Goal: Task Accomplishment & Management: Complete application form

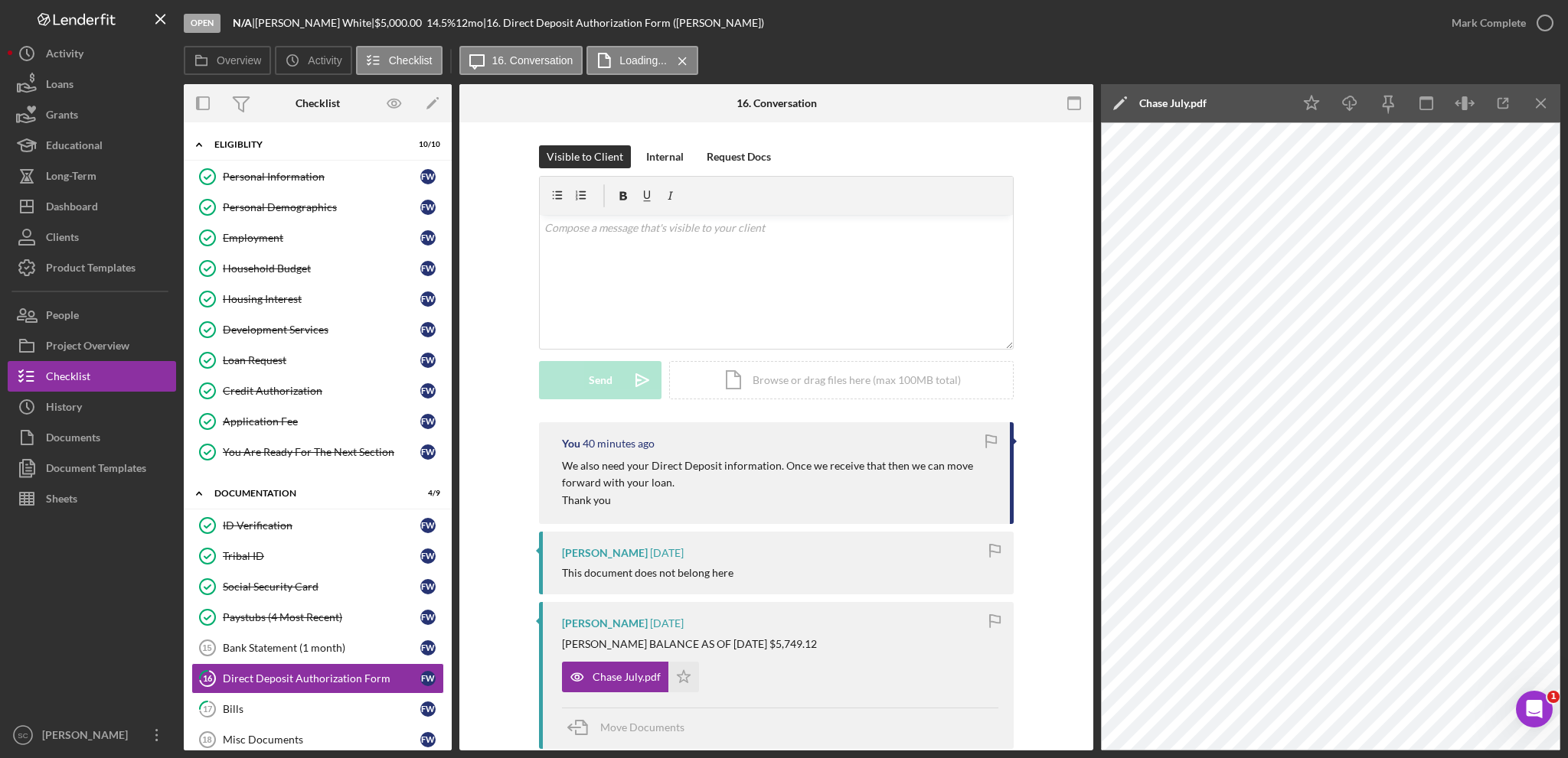
scroll to position [153, 0]
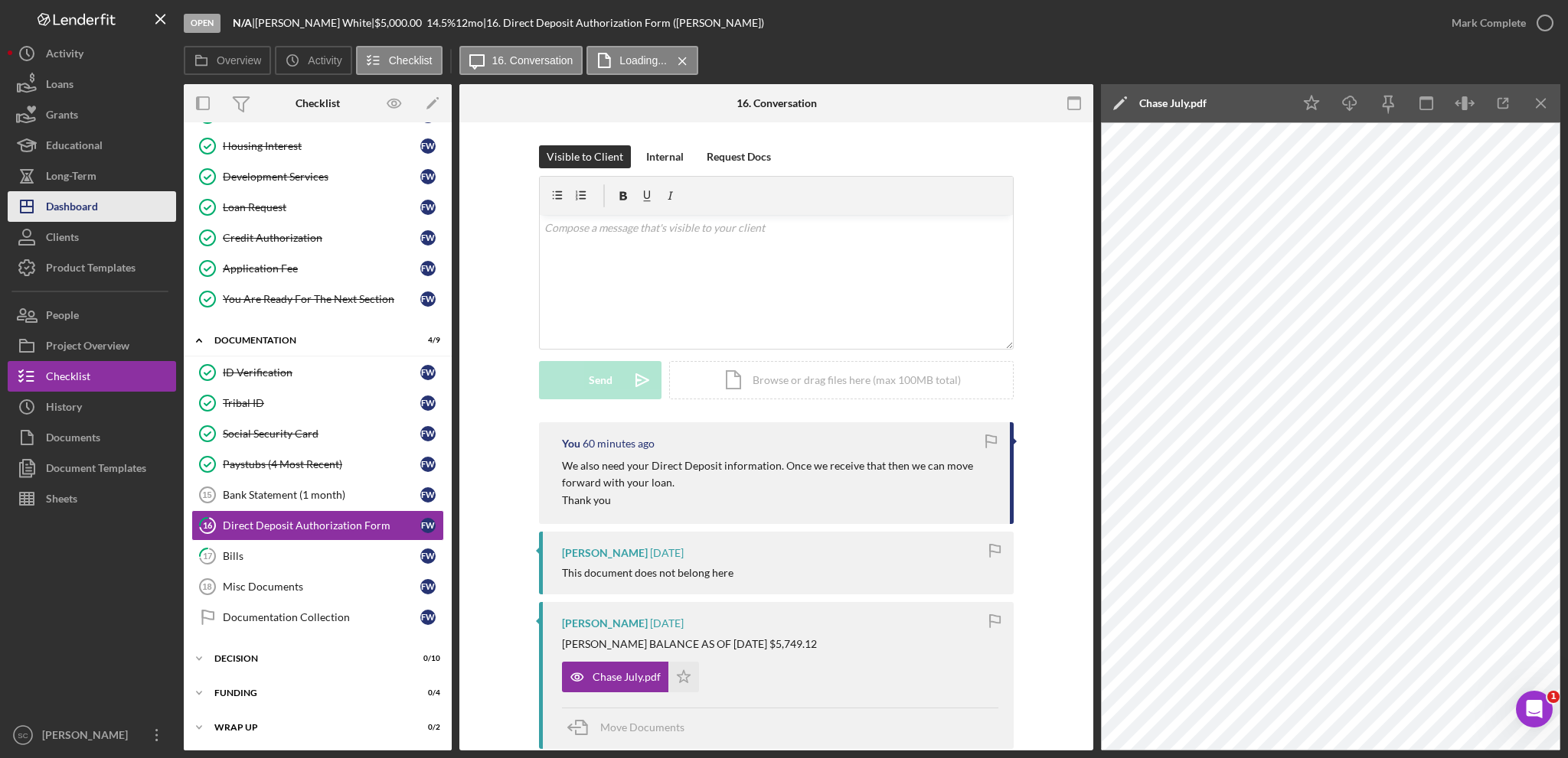
click at [73, 207] on div "Dashboard" at bounding box center [72, 209] width 52 height 35
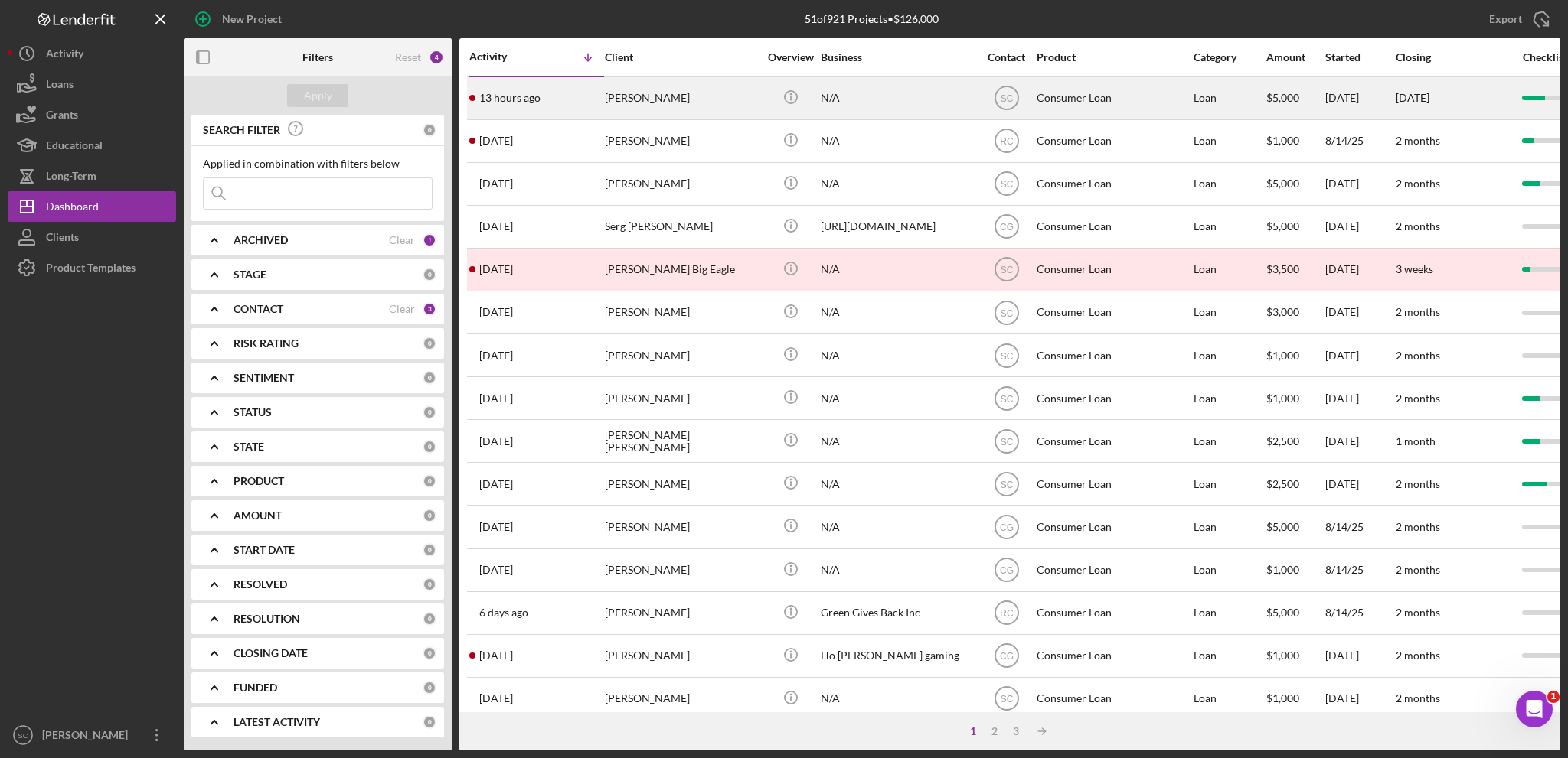
click at [658, 92] on div "[PERSON_NAME]" at bounding box center [682, 98] width 153 height 41
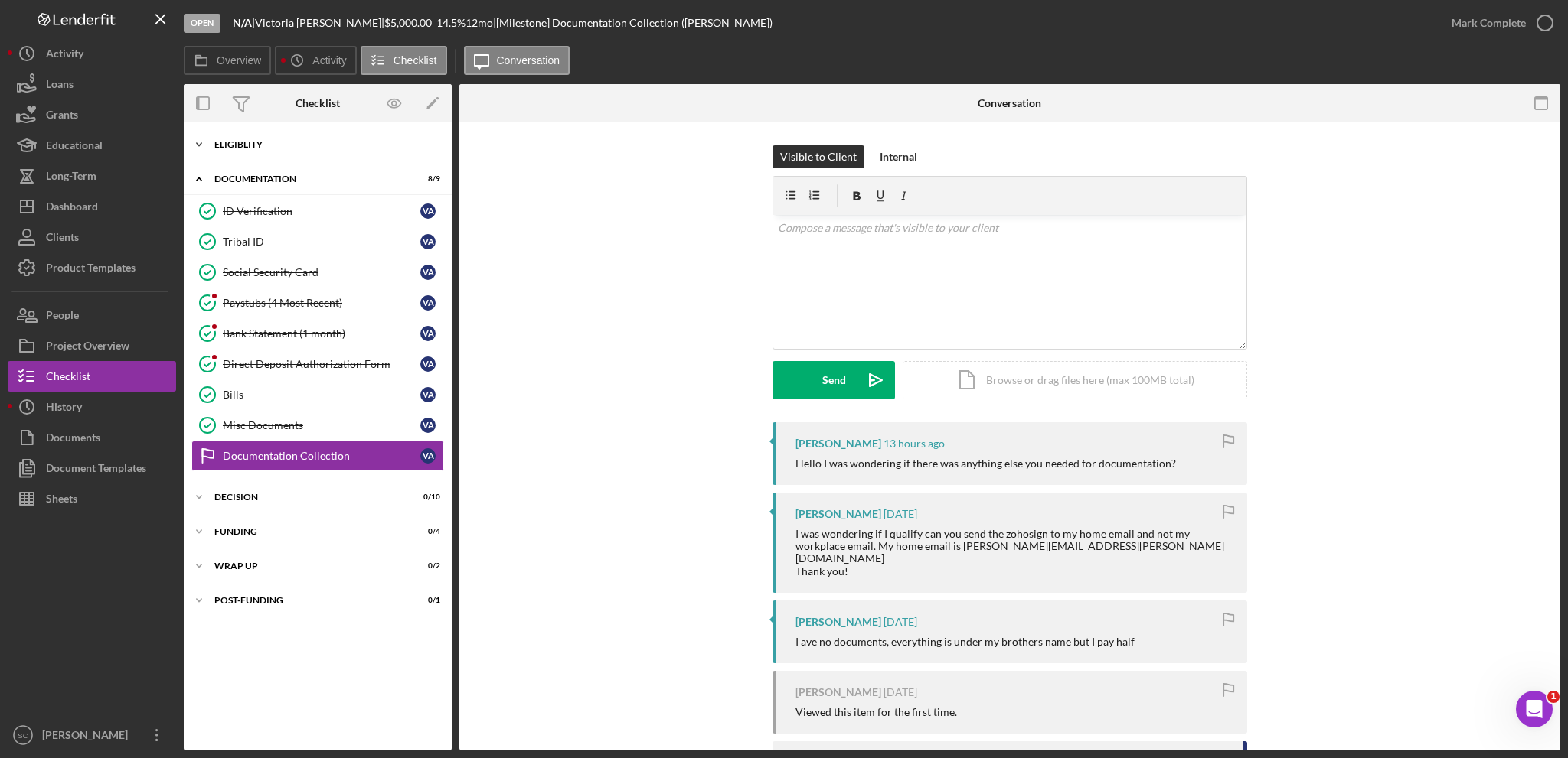
click at [199, 139] on icon "Icon/Expander" at bounding box center [199, 144] width 31 height 30
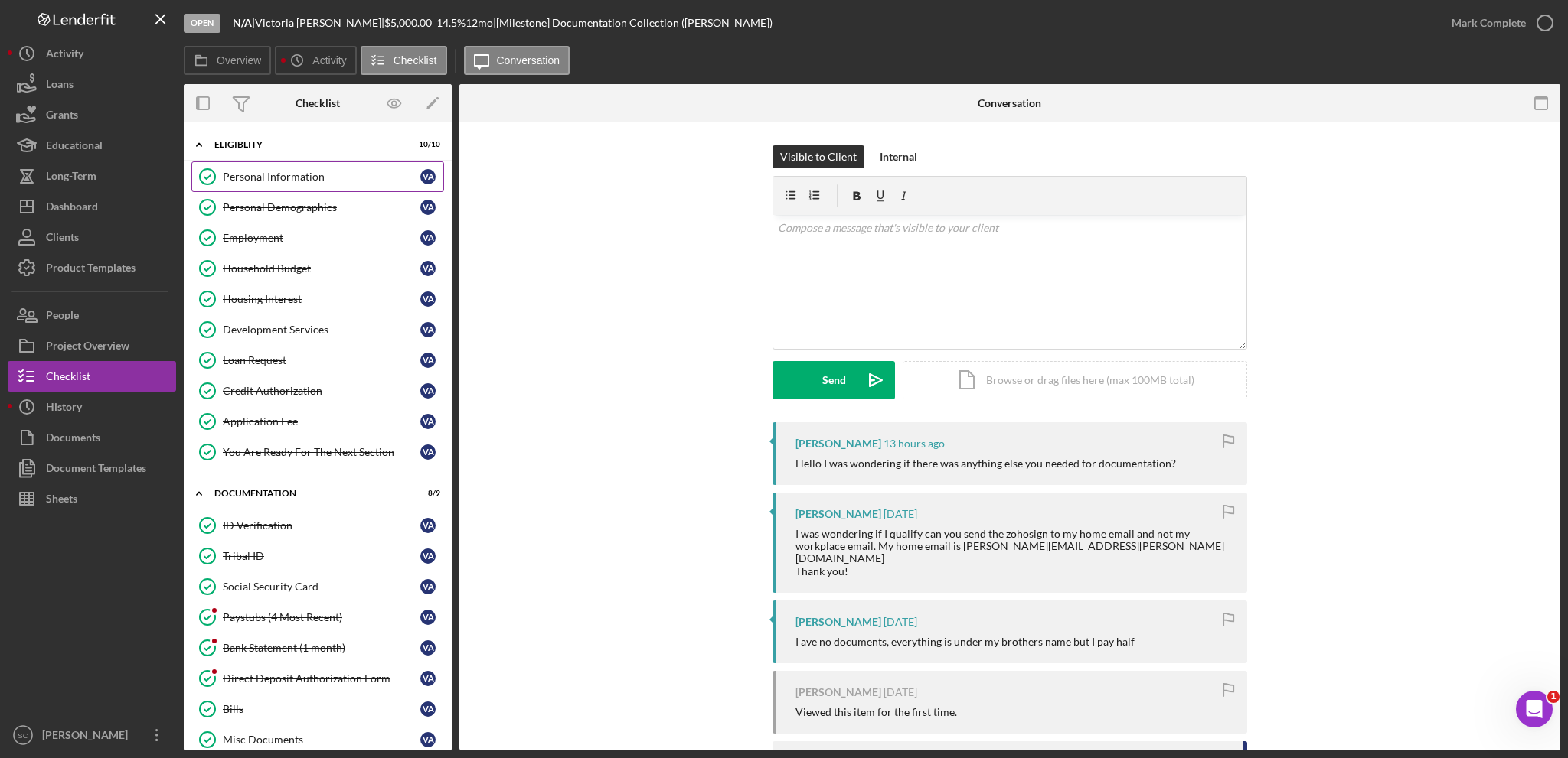
click at [300, 176] on div "Personal Information" at bounding box center [322, 177] width 198 height 12
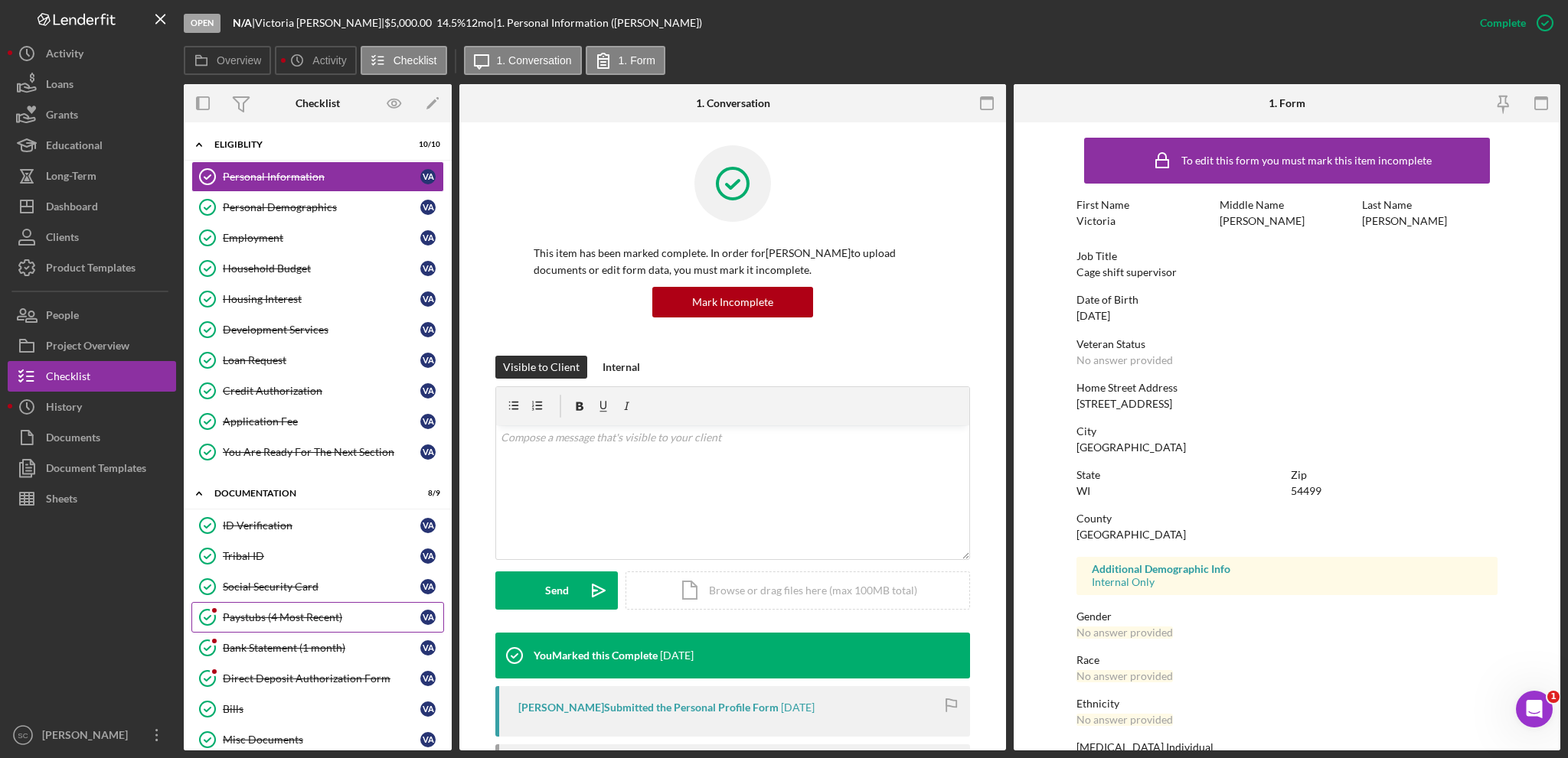
click at [291, 612] on div "Paystubs (4 Most Recent)" at bounding box center [322, 618] width 198 height 12
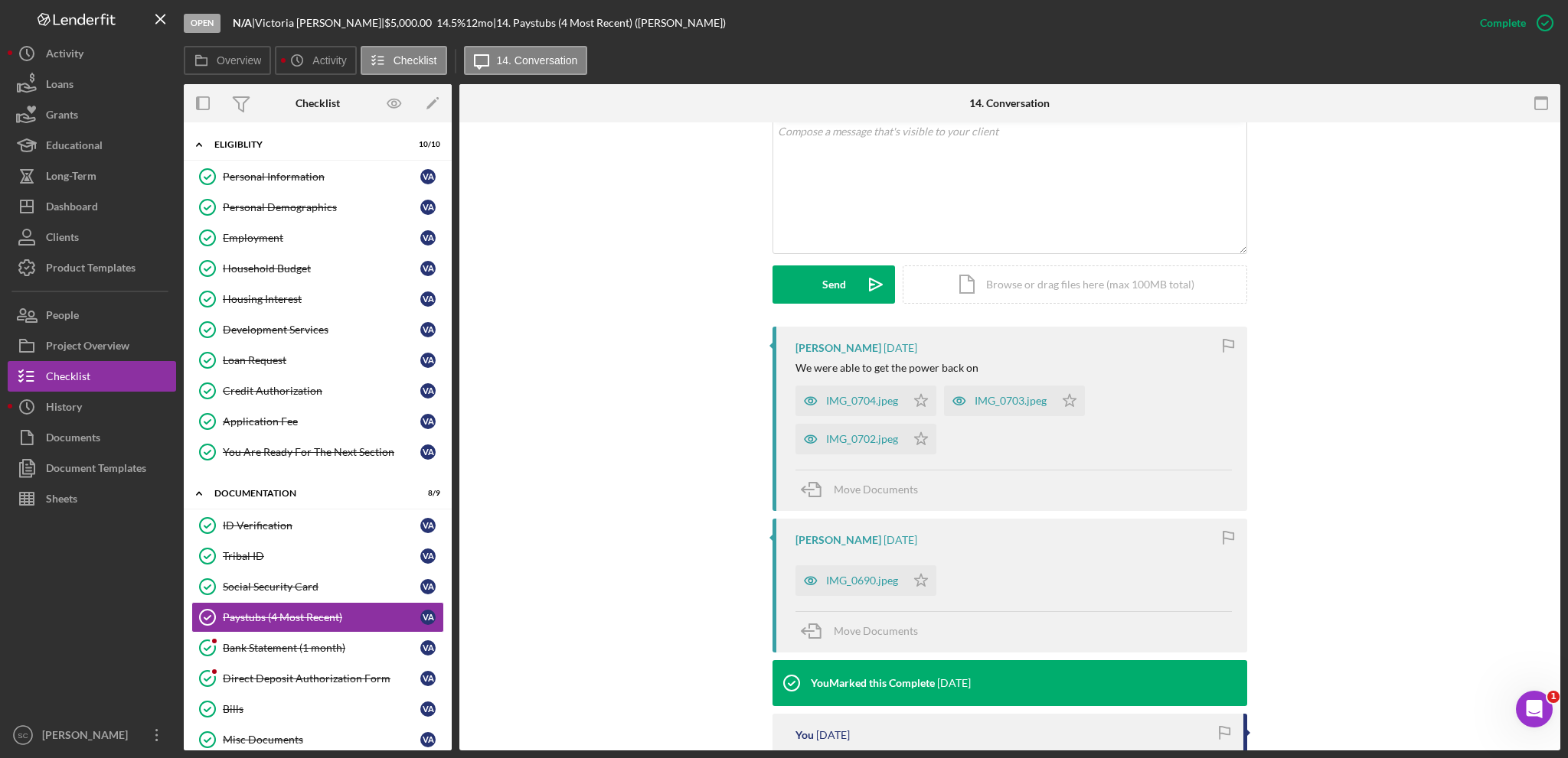
scroll to position [382, 0]
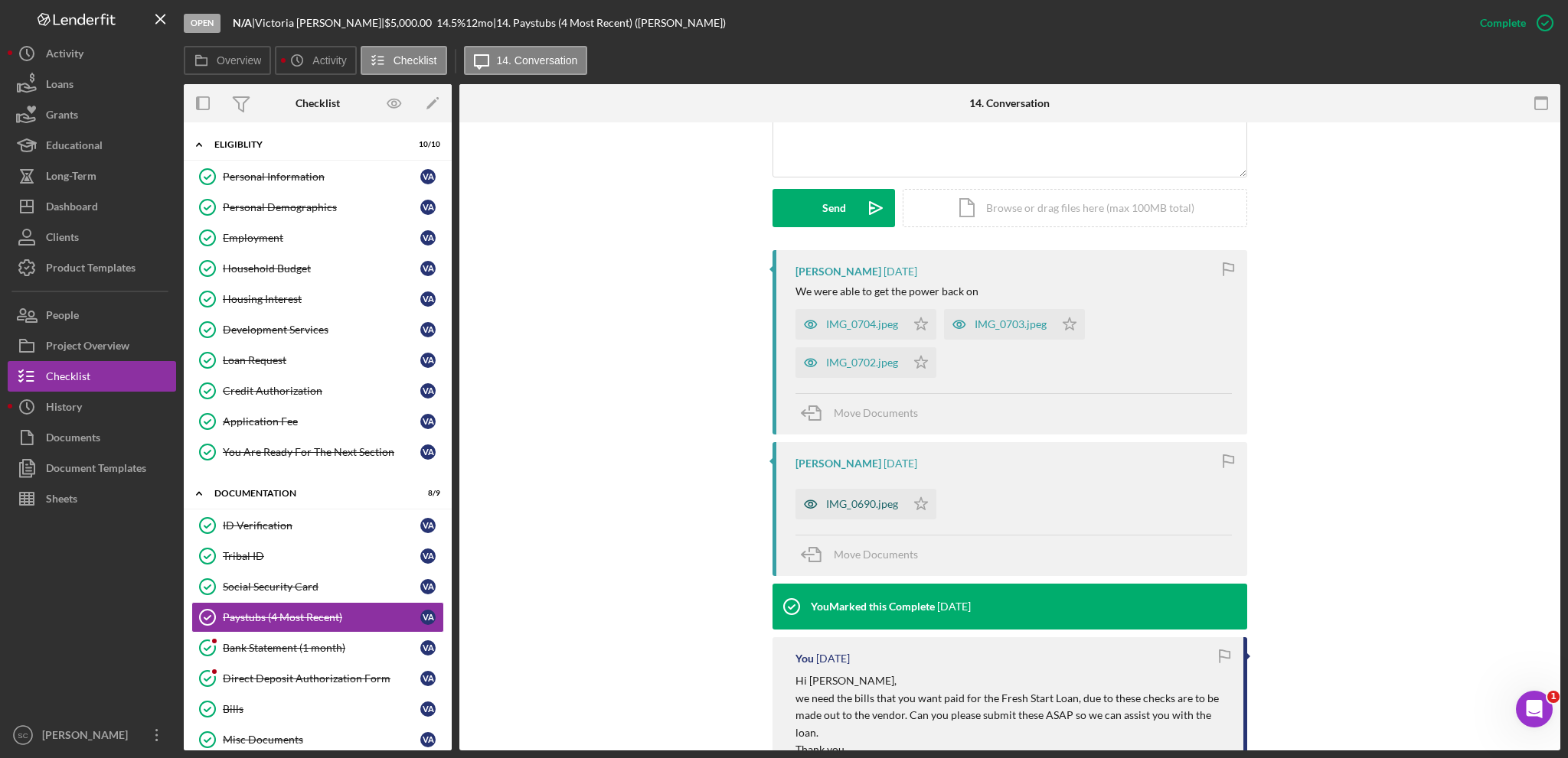
click at [847, 496] on div "IMG_0690.jpeg" at bounding box center [850, 504] width 110 height 30
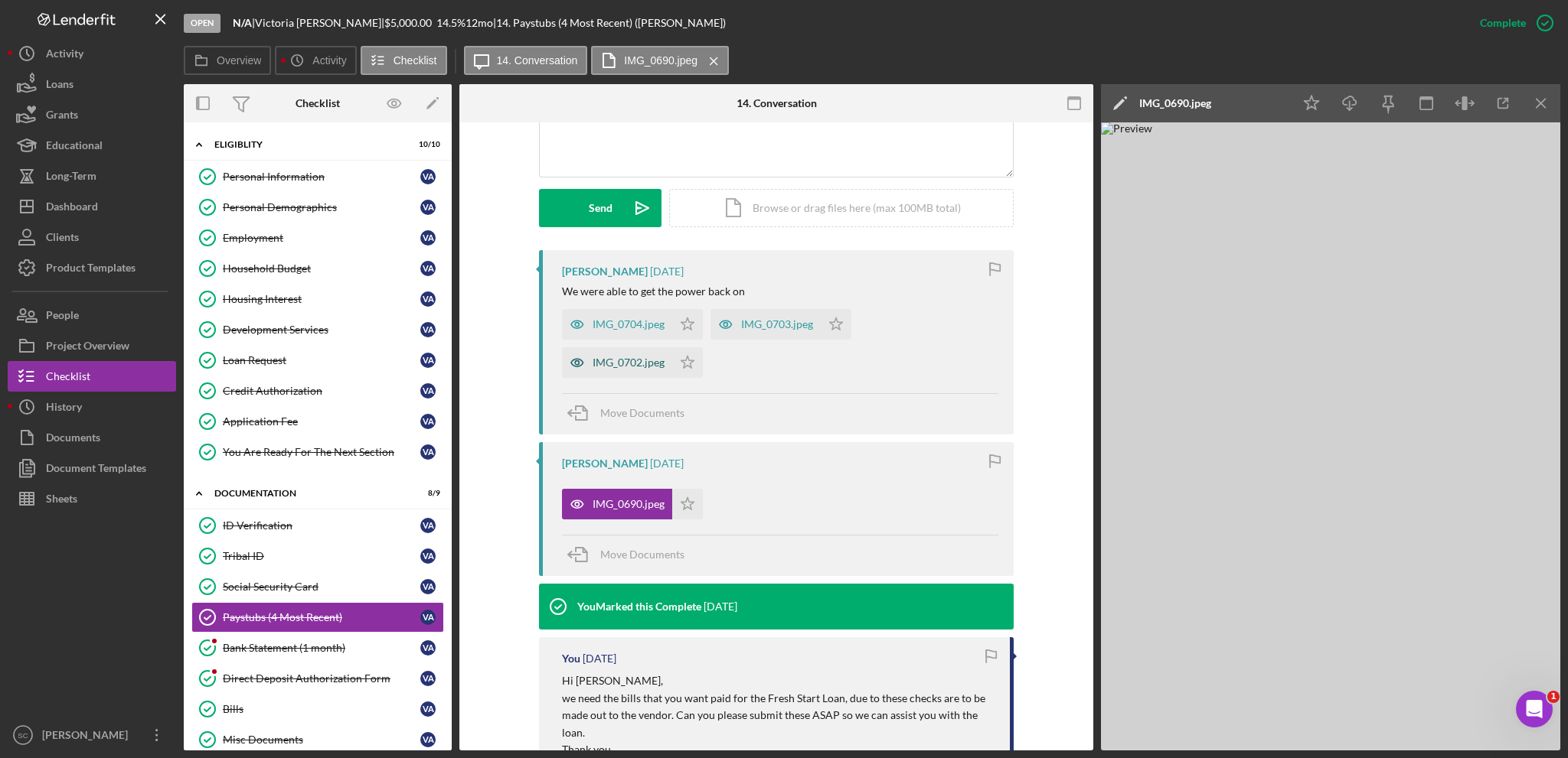
click at [614, 363] on div "IMG_0702.jpeg" at bounding box center [628, 362] width 72 height 12
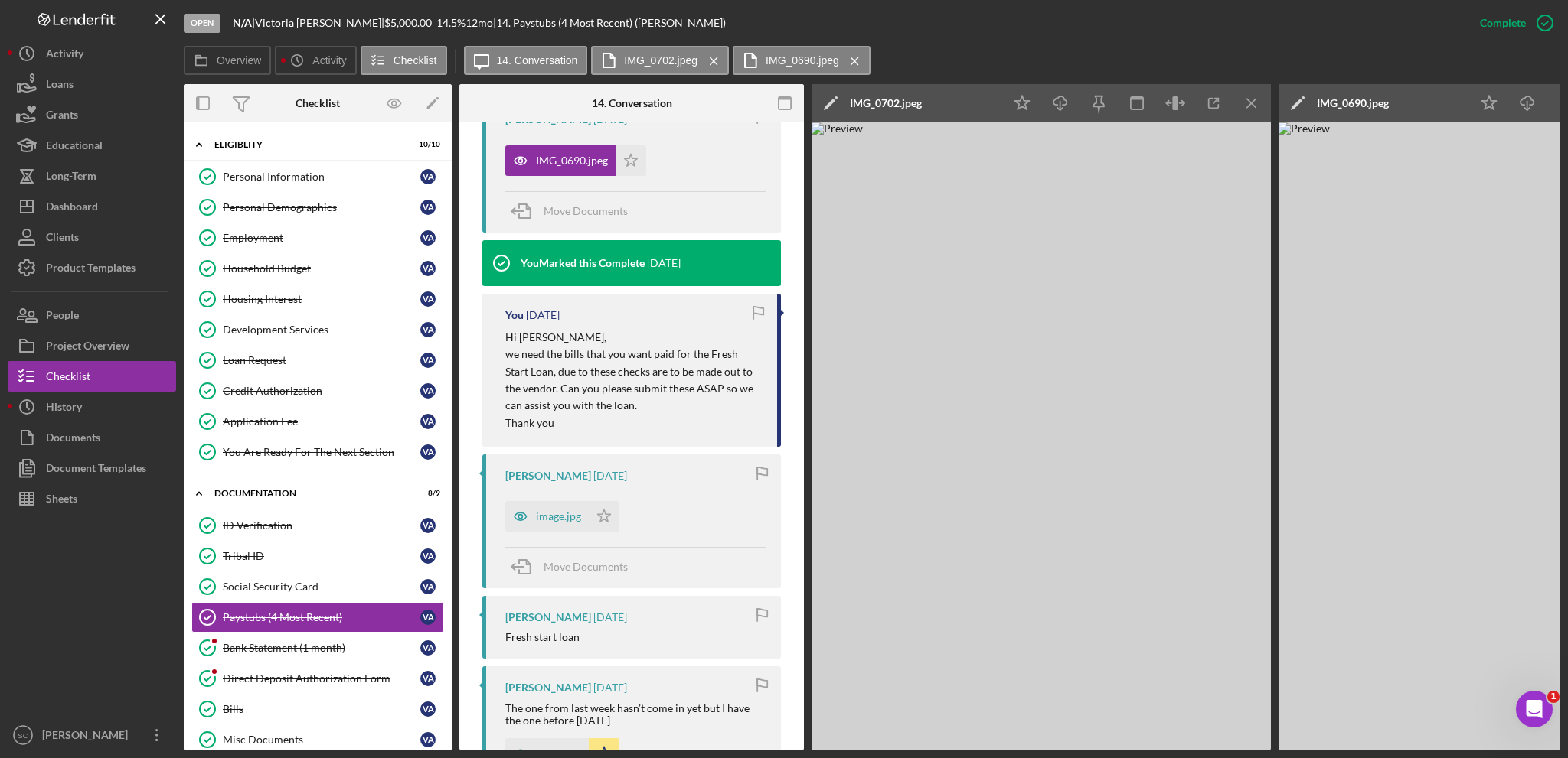
scroll to position [1241, 0]
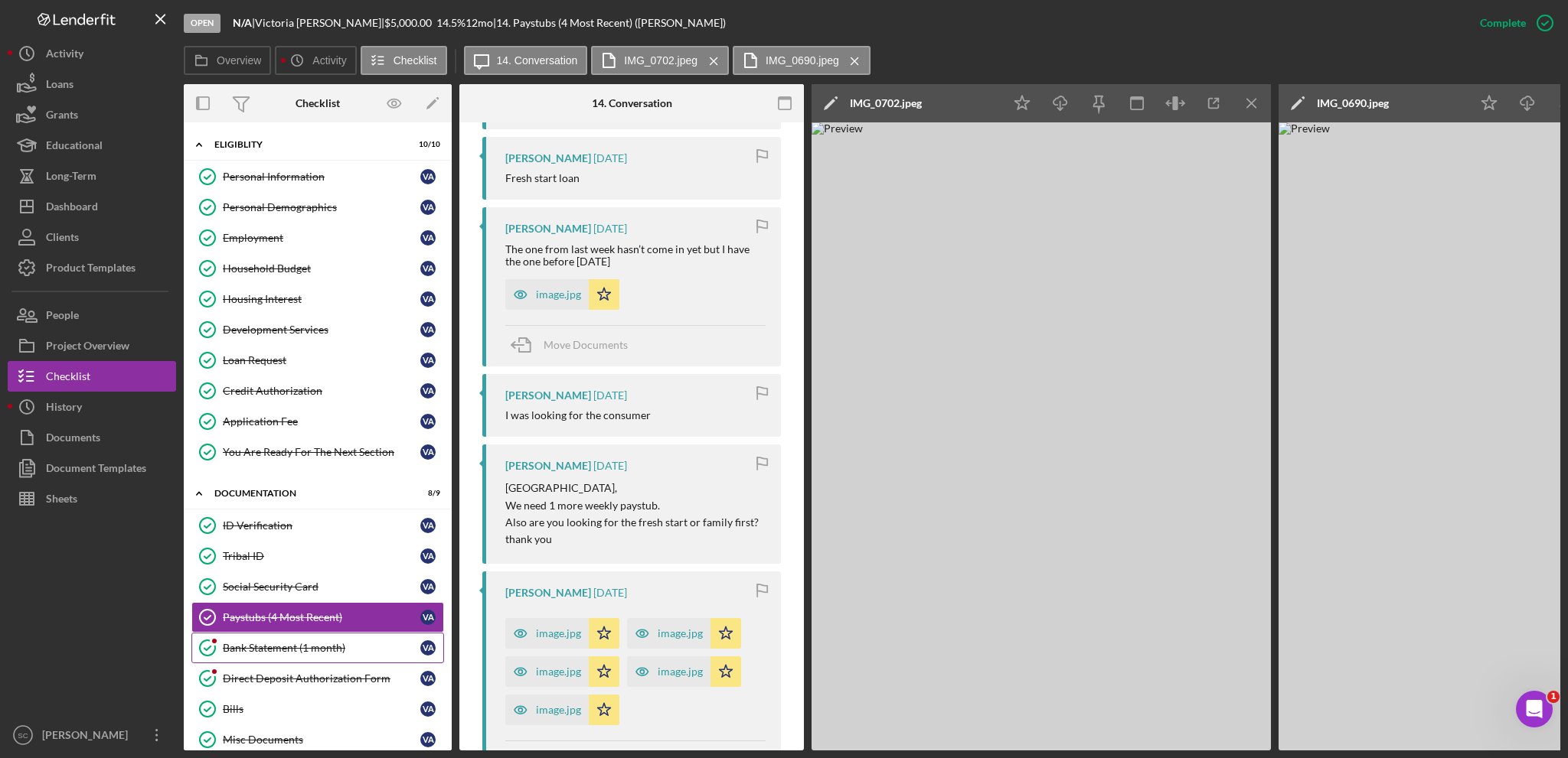
click at [257, 648] on div "Bank Statement (1 month)" at bounding box center [322, 648] width 198 height 12
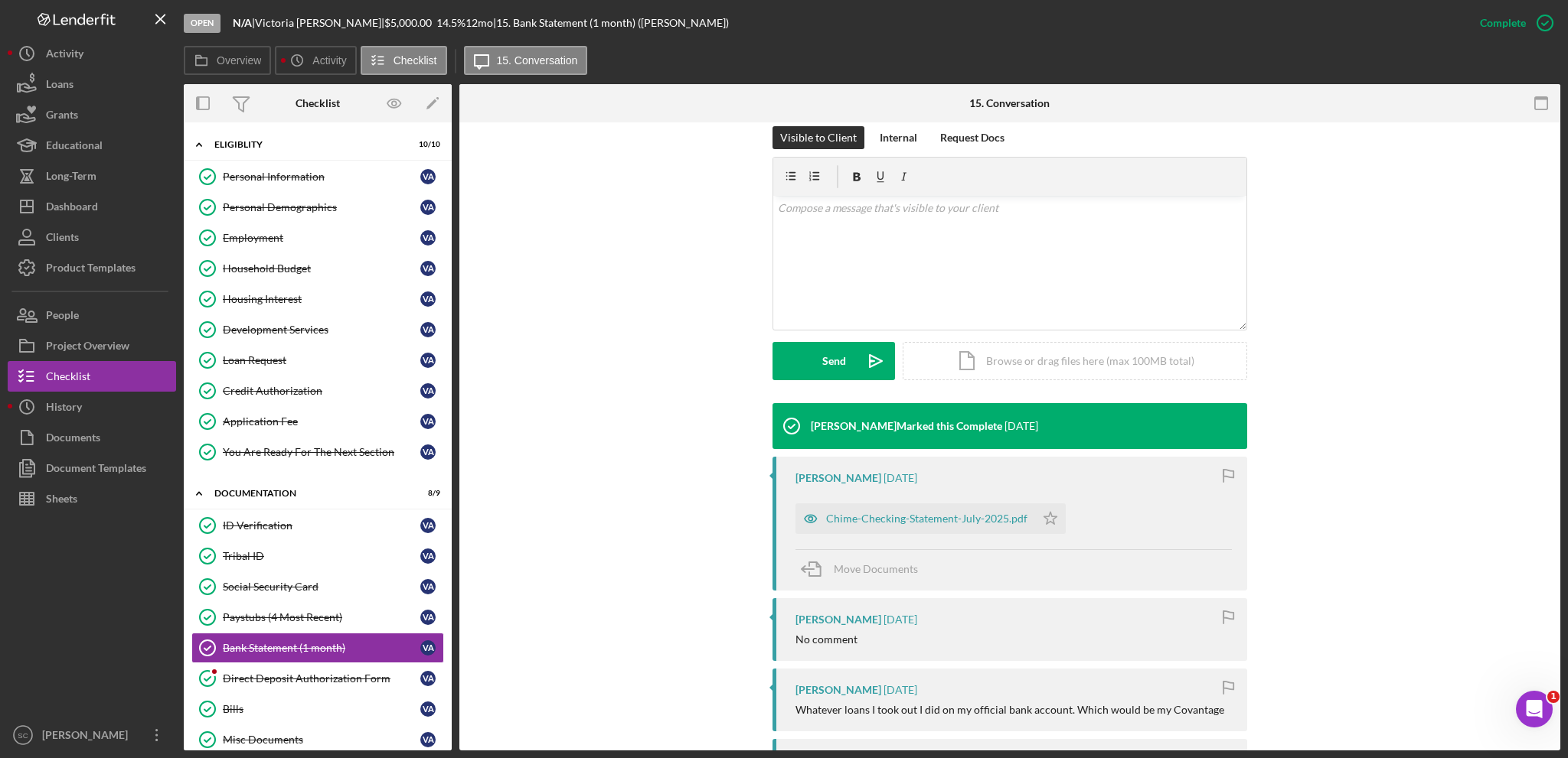
scroll to position [459, 0]
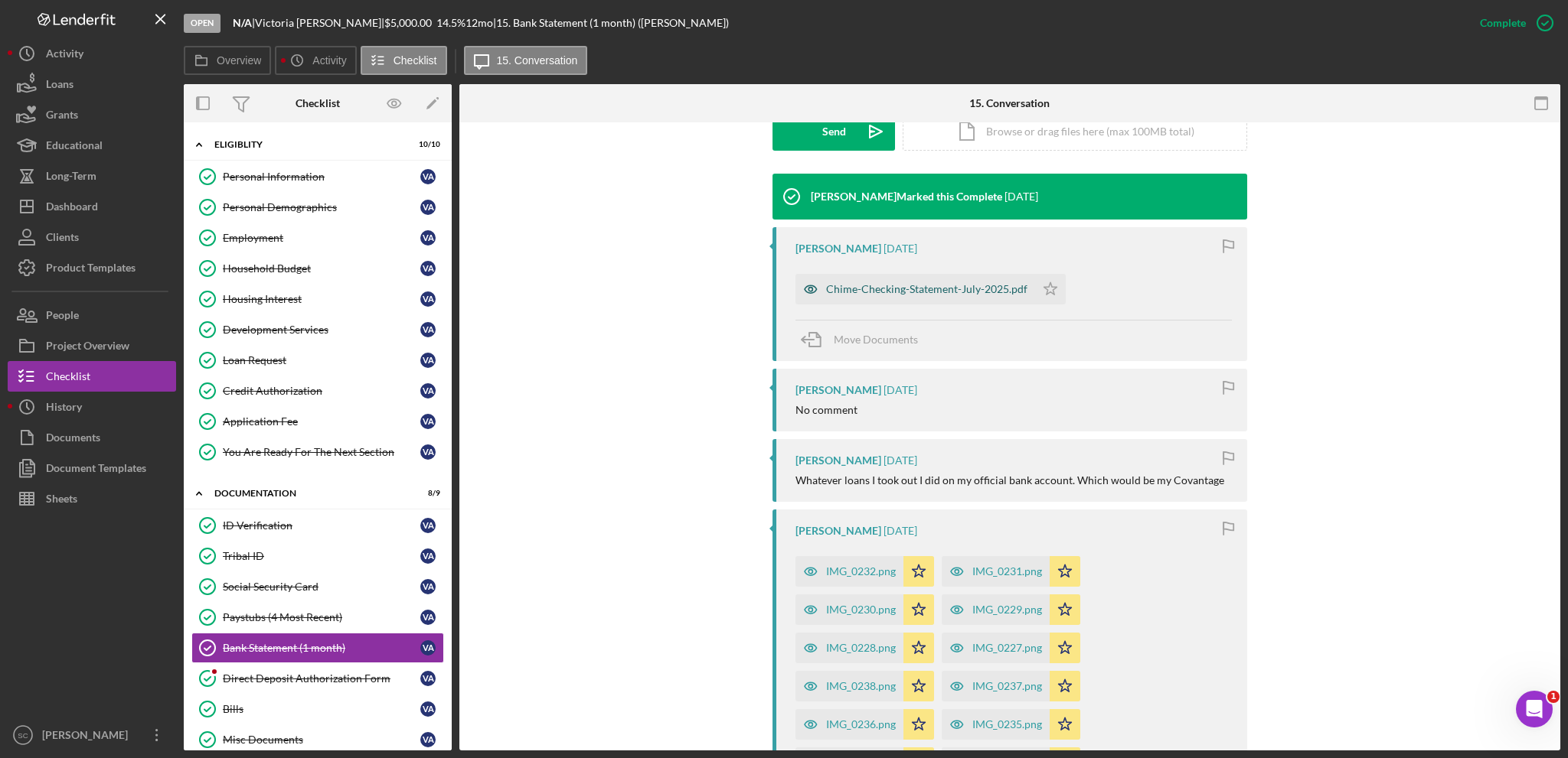
click at [870, 281] on div "Chime-Checking-Statement-July-2025.pdf" at bounding box center [914, 288] width 240 height 30
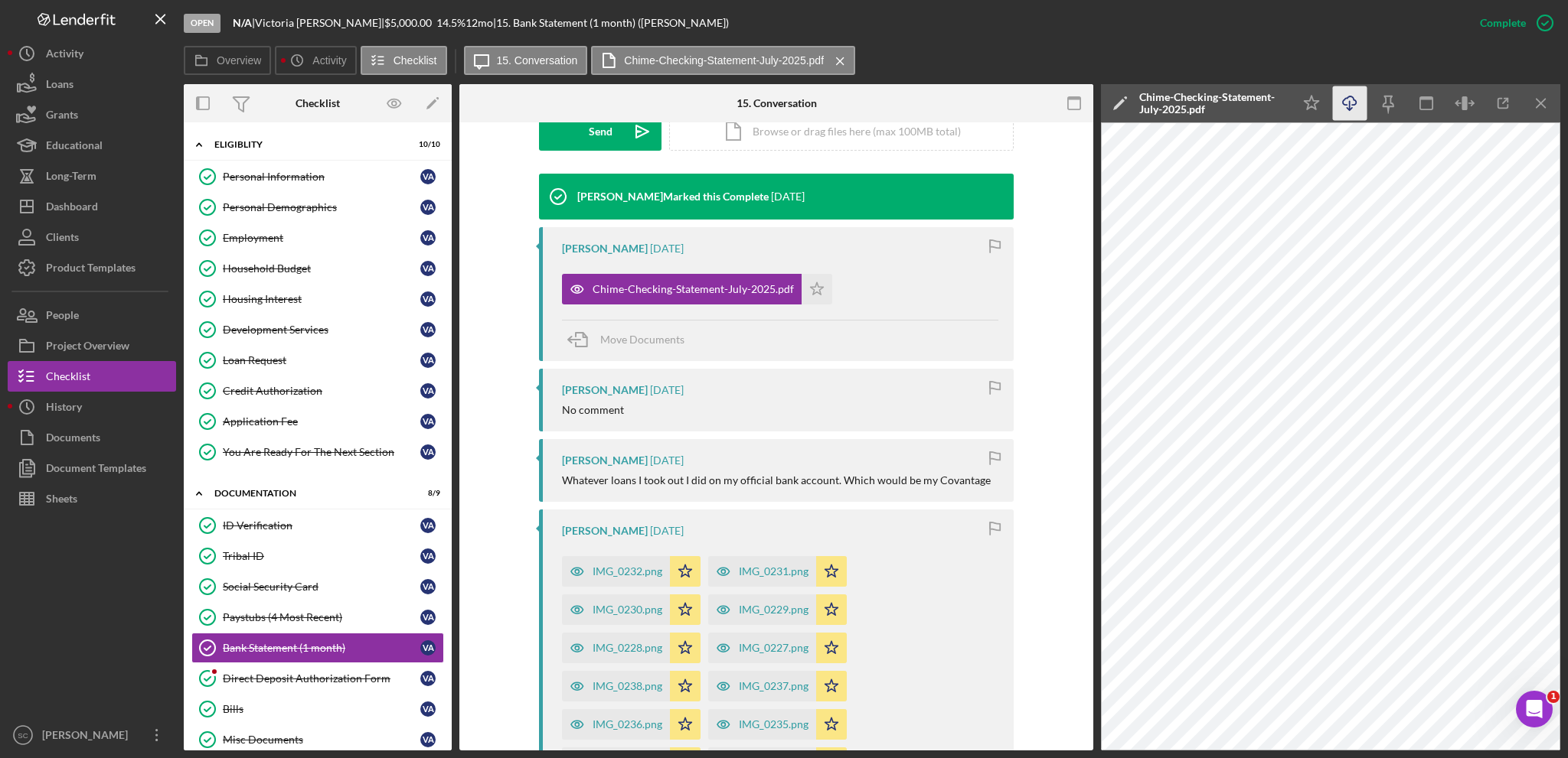
click at [1343, 104] on icon "button" at bounding box center [1348, 101] width 13 height 9
click at [278, 677] on div "Direct Deposit Authorization Form" at bounding box center [322, 679] width 198 height 12
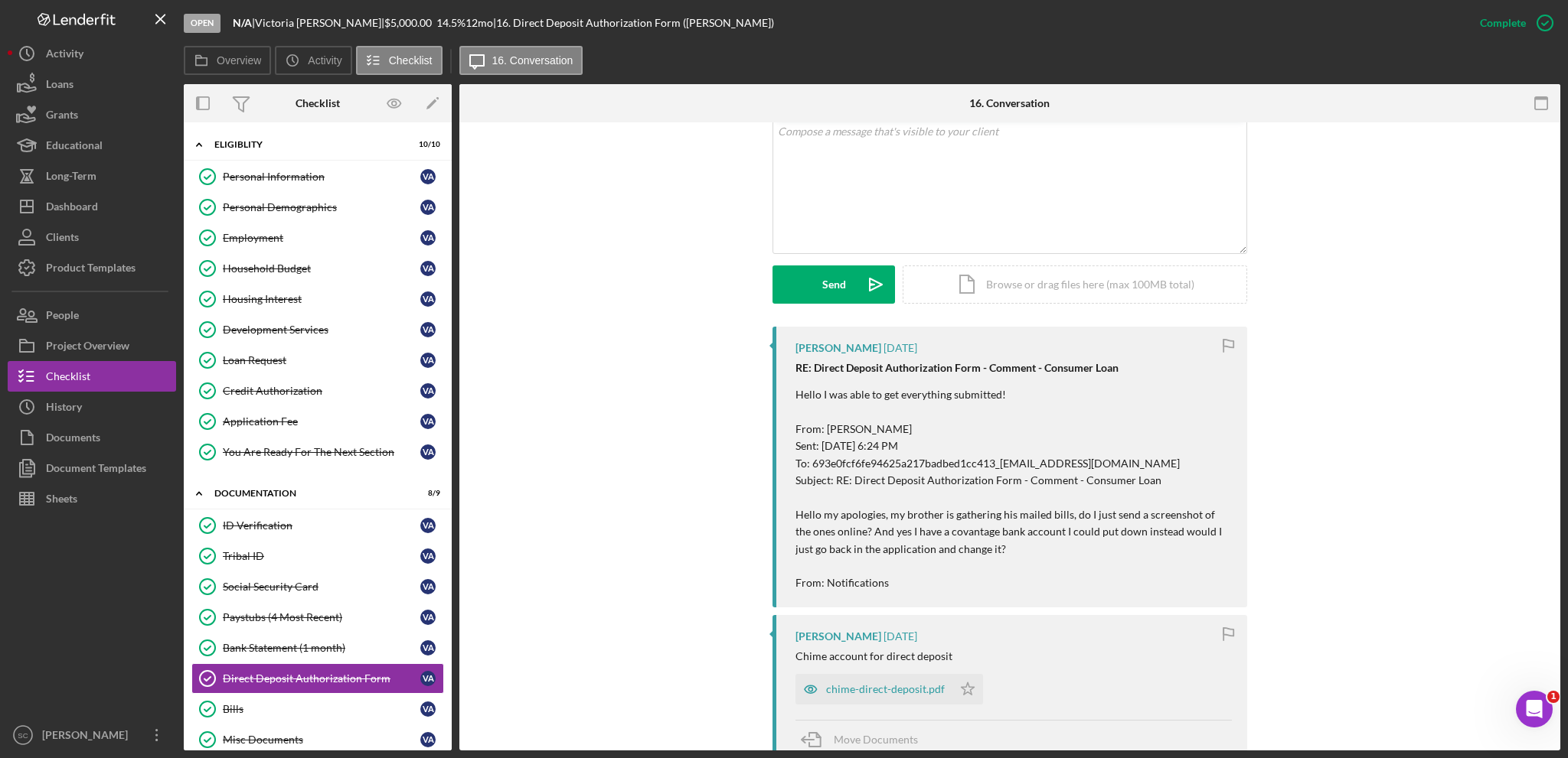
scroll to position [382, 0]
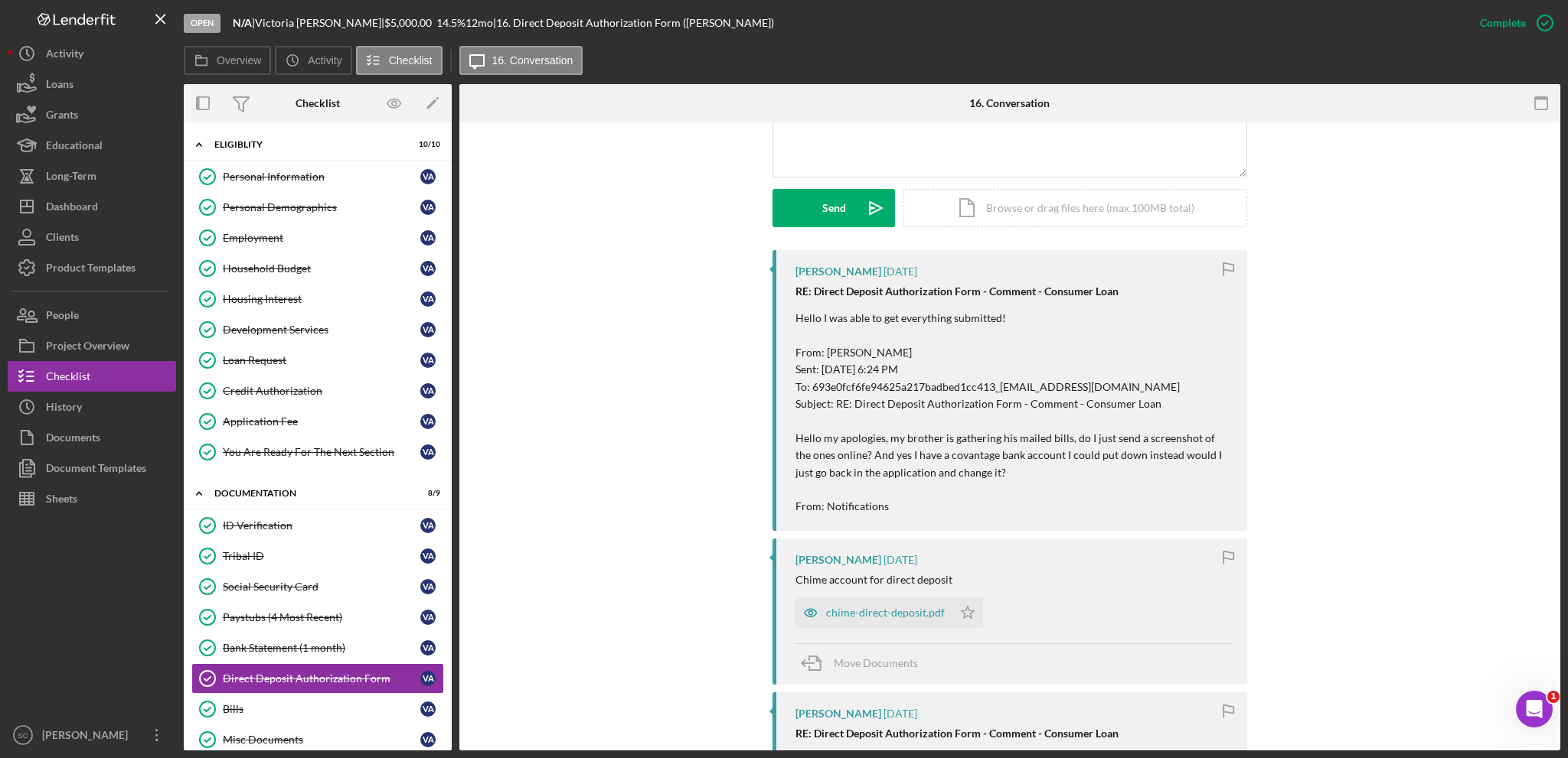
click at [869, 409] on p "Hello I was able to get everything submitted! From: [PERSON_NAME] Sent: [DATE] …" at bounding box center [1013, 413] width 437 height 206
click at [845, 621] on div "chime-direct-deposit.pdf" at bounding box center [873, 612] width 157 height 30
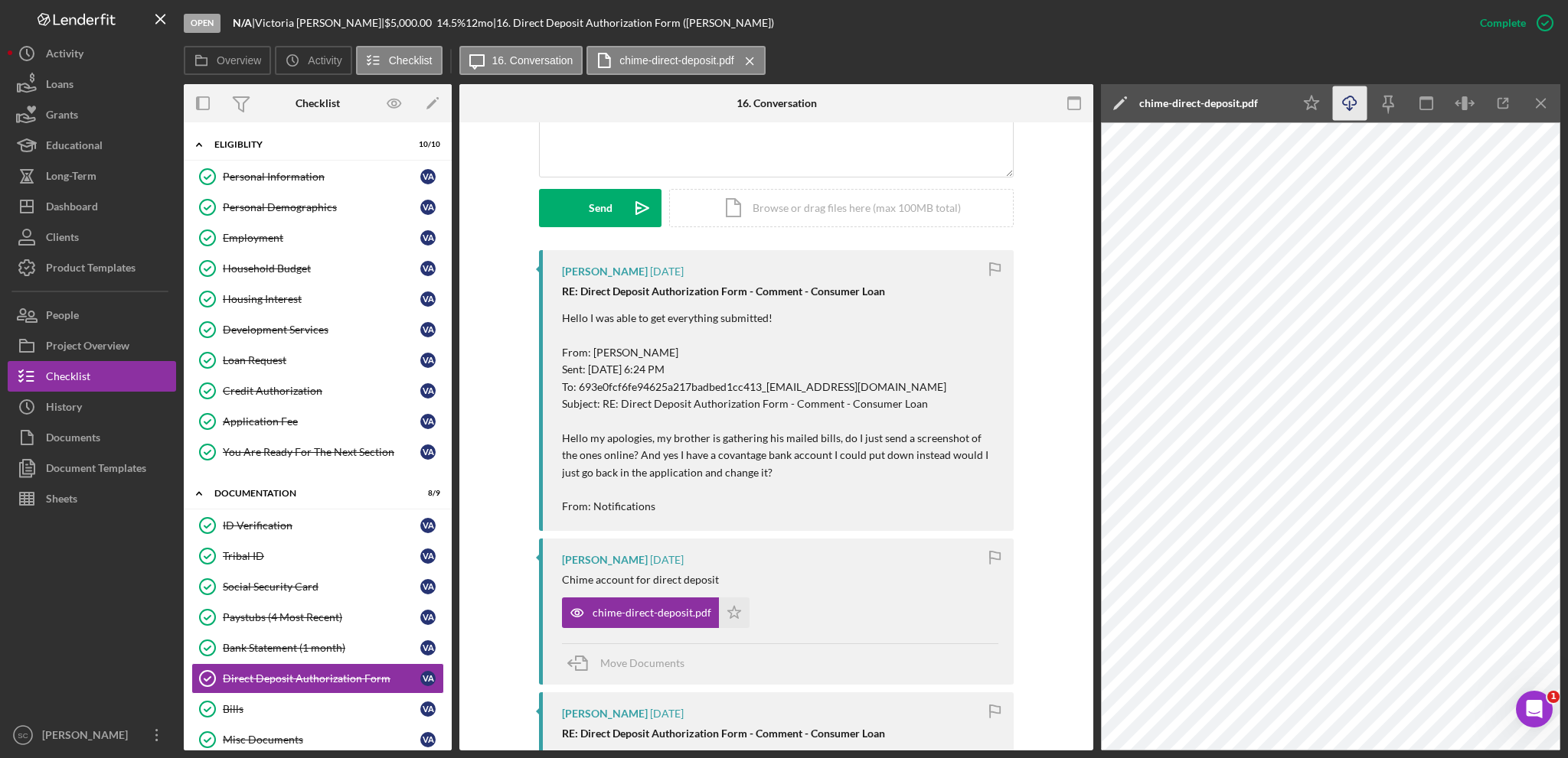
click at [1356, 100] on icon "Icon/Download" at bounding box center [1350, 104] width 35 height 35
